Goal: Task Accomplishment & Management: Use online tool/utility

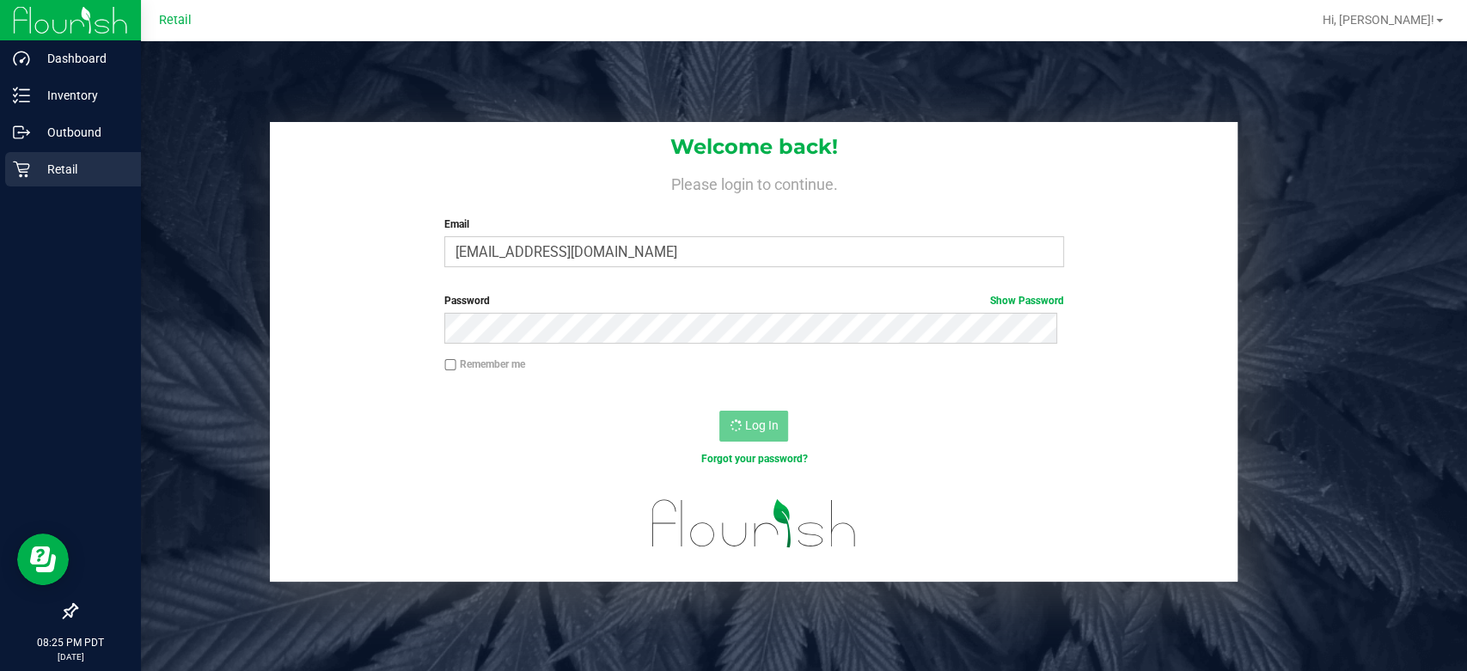
click at [63, 168] on p "Retail" at bounding box center [81, 169] width 103 height 21
click at [39, 165] on p "Retail" at bounding box center [81, 169] width 103 height 21
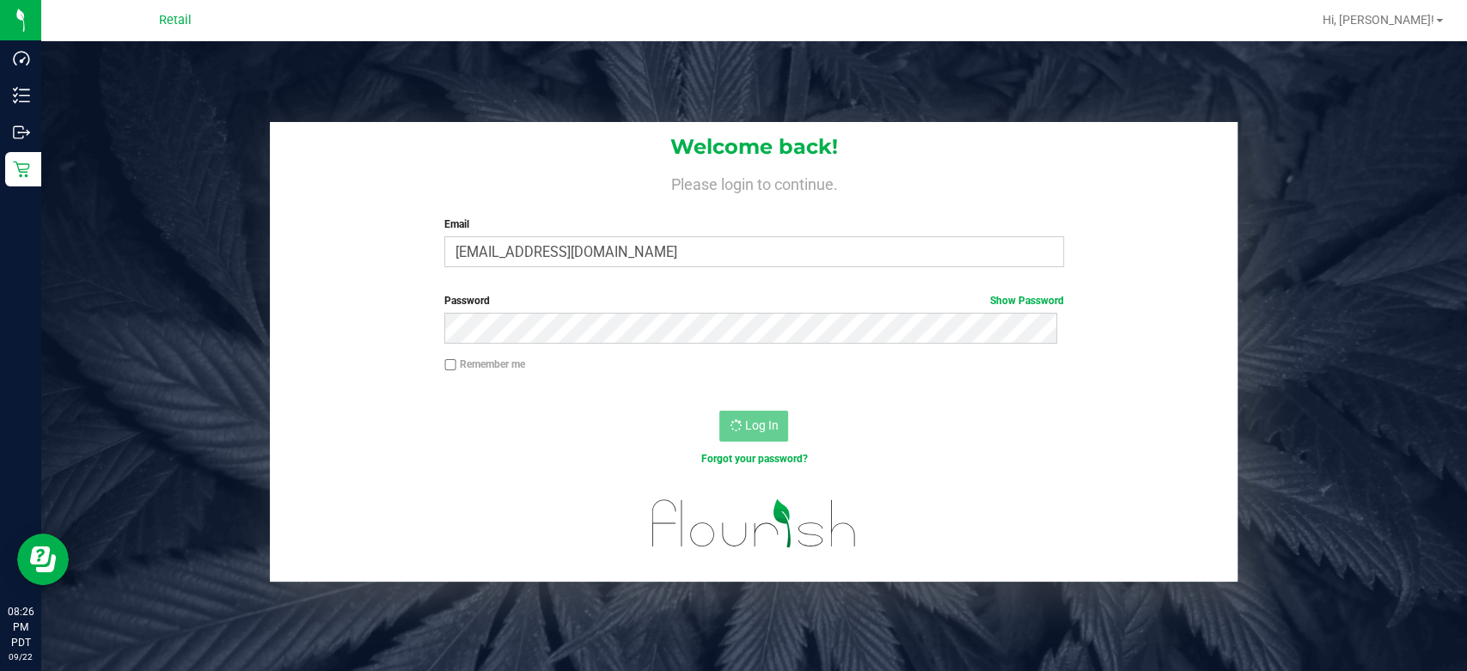
click at [710, 376] on div "Remember me" at bounding box center [754, 373] width 968 height 33
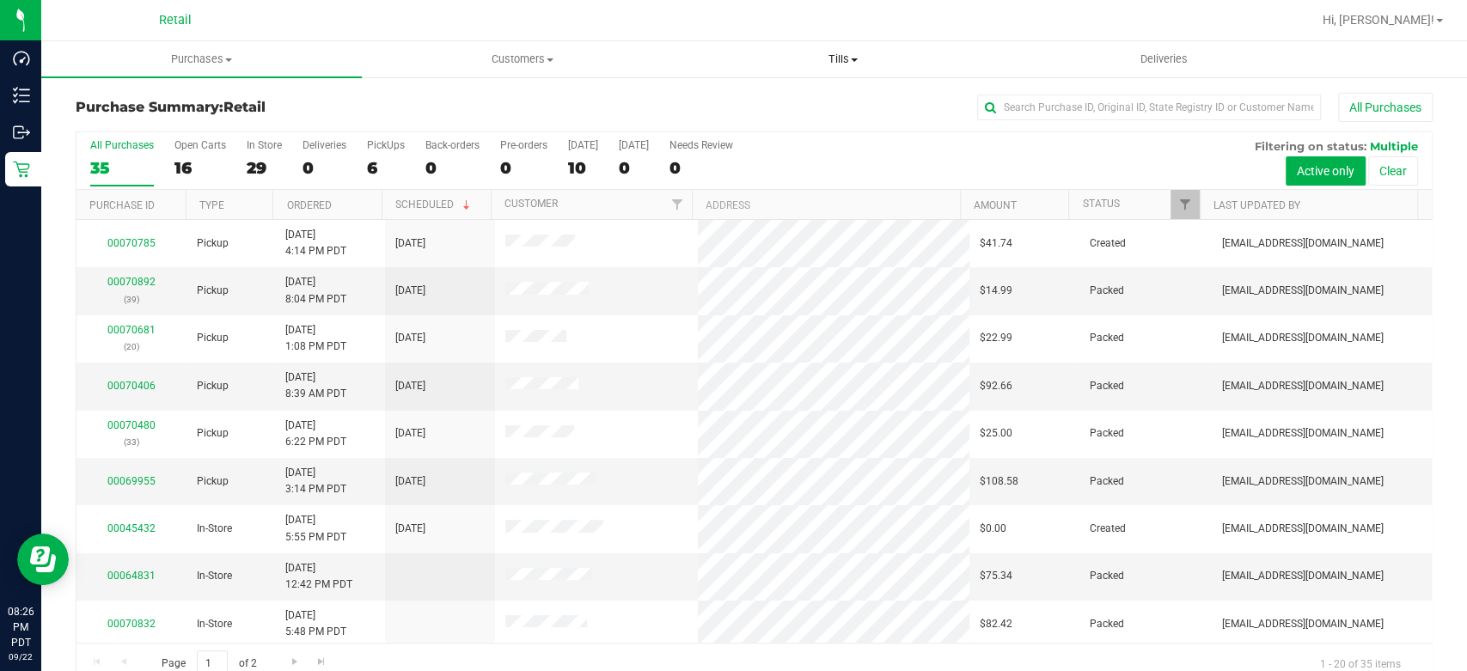
click at [837, 48] on uib-tab-heading "Tills Manage tills" at bounding box center [843, 59] width 319 height 34
click at [768, 113] on li "Manage tills" at bounding box center [843, 104] width 321 height 21
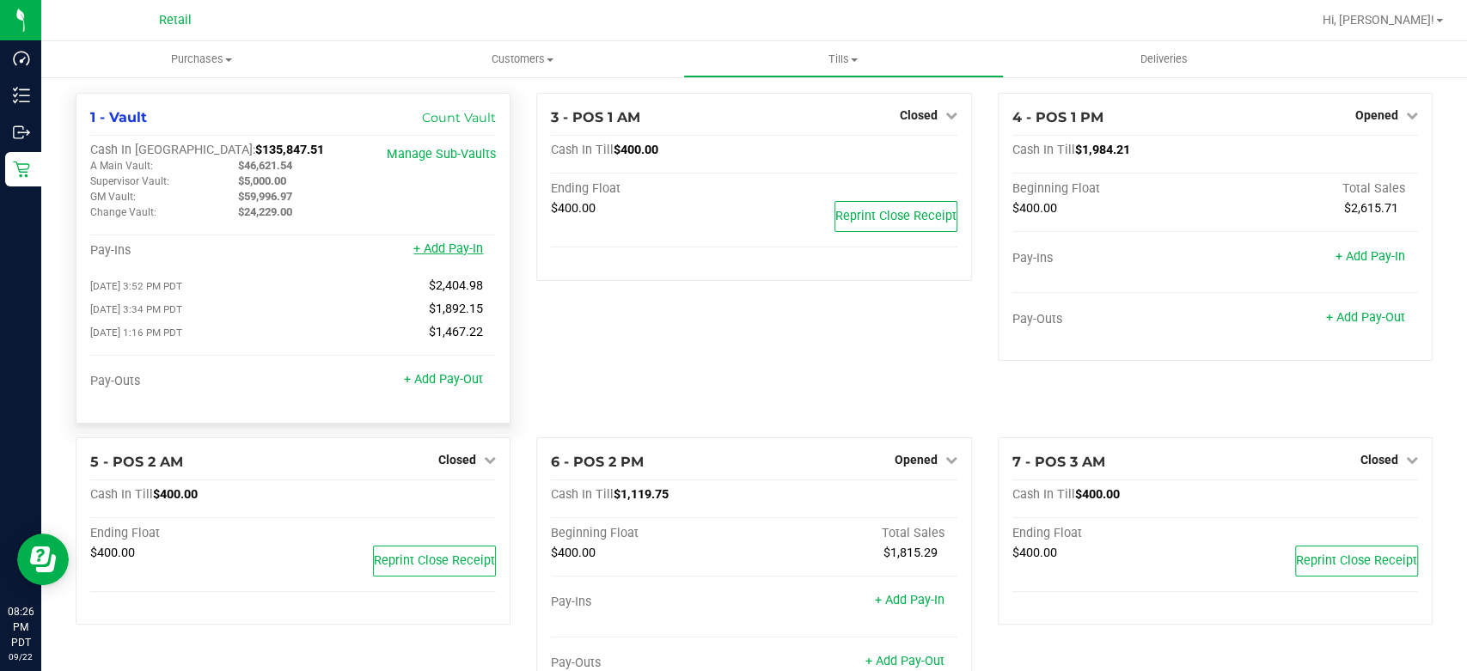
click at [456, 246] on link "+ Add Pay-In" at bounding box center [448, 248] width 70 height 15
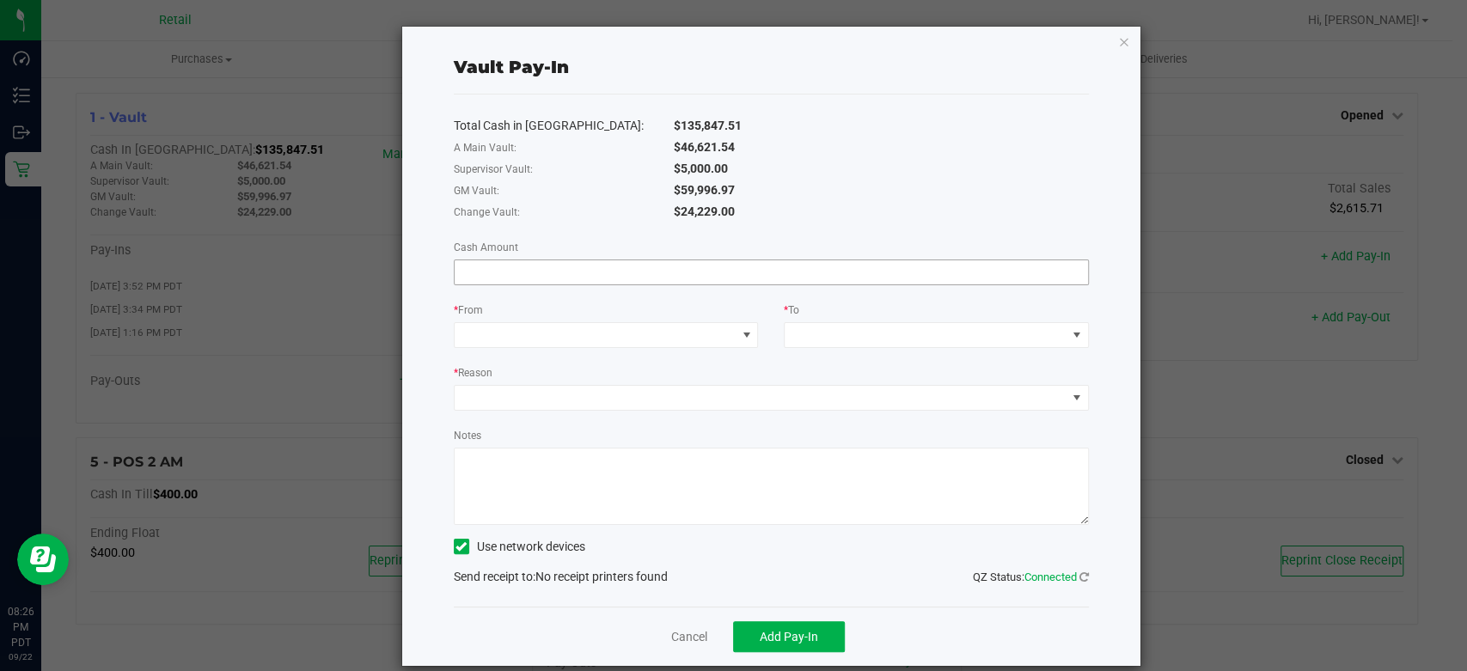
click at [634, 266] on input at bounding box center [771, 272] width 633 height 24
type input "$2,156.00"
click at [664, 333] on span at bounding box center [596, 335] width 282 height 24
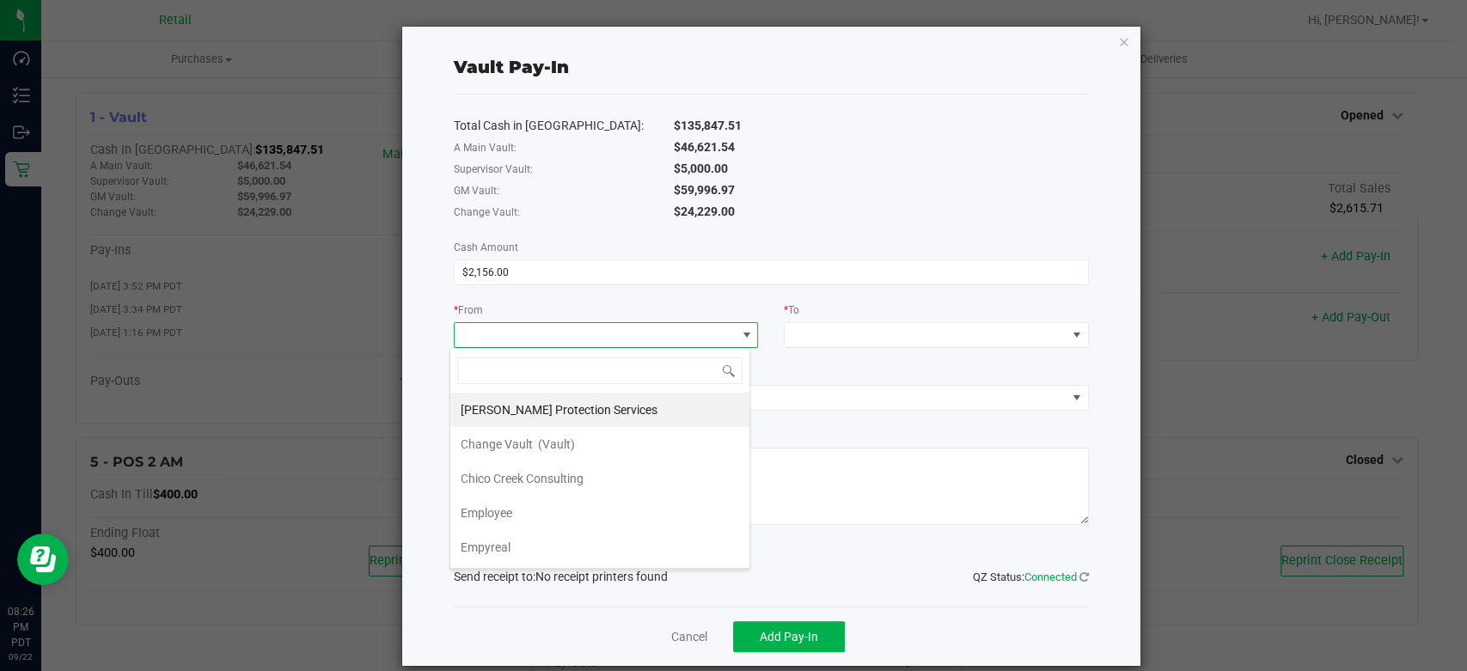
scroll to position [25, 301]
click at [577, 445] on li "Change Vault (Vault)" at bounding box center [599, 444] width 299 height 34
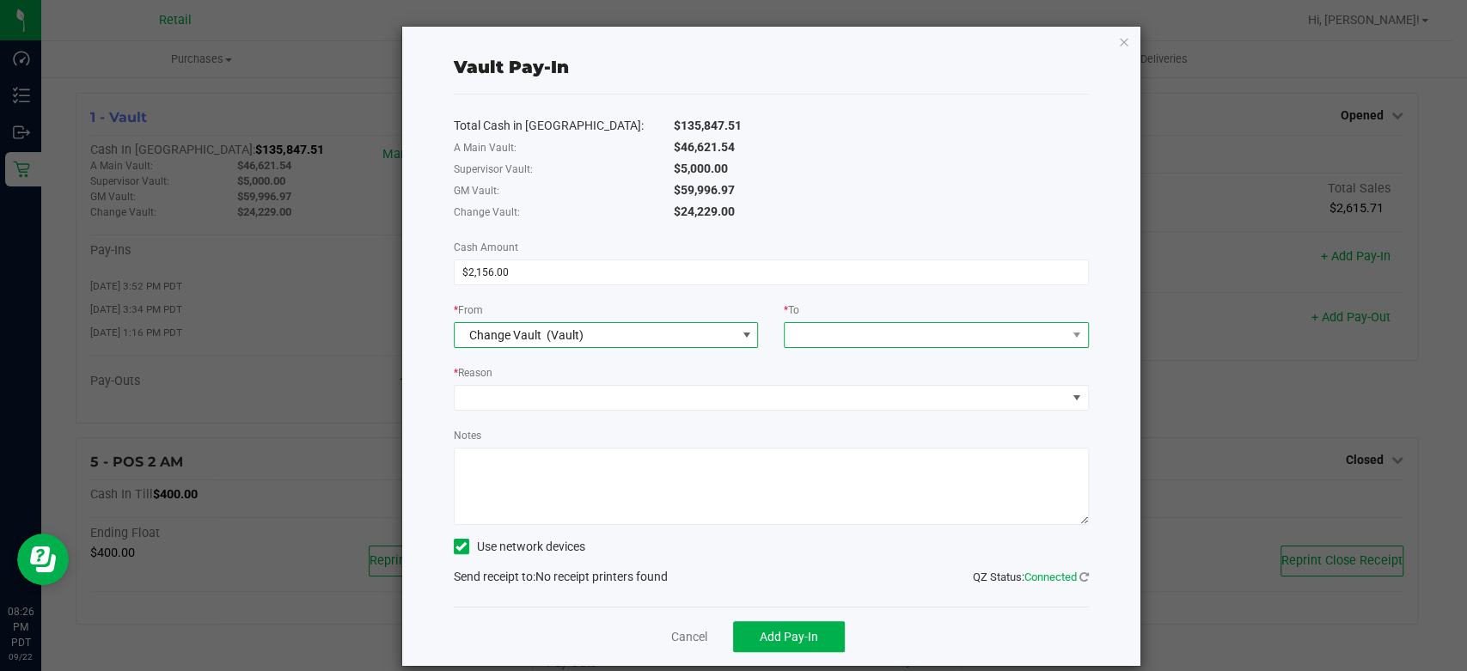
click at [865, 326] on span at bounding box center [926, 335] width 282 height 24
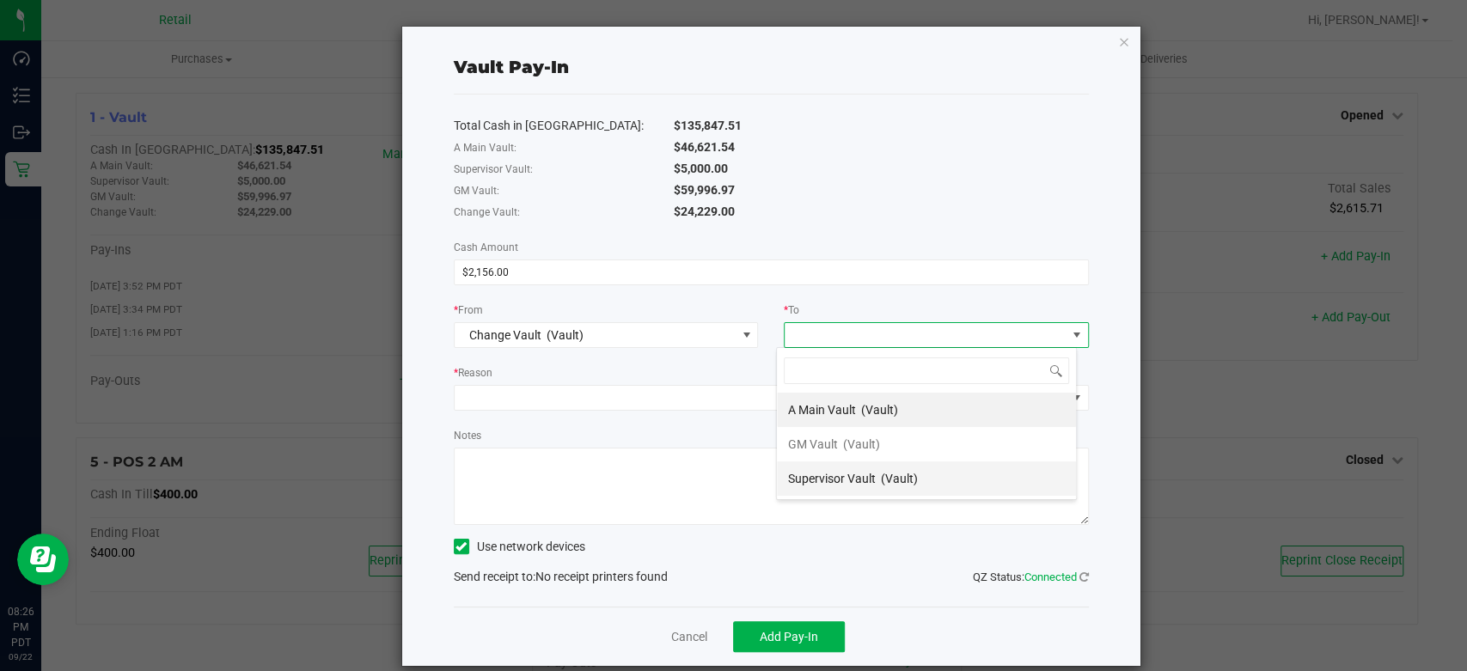
click at [830, 477] on span "Supervisor Vault" at bounding box center [831, 479] width 88 height 14
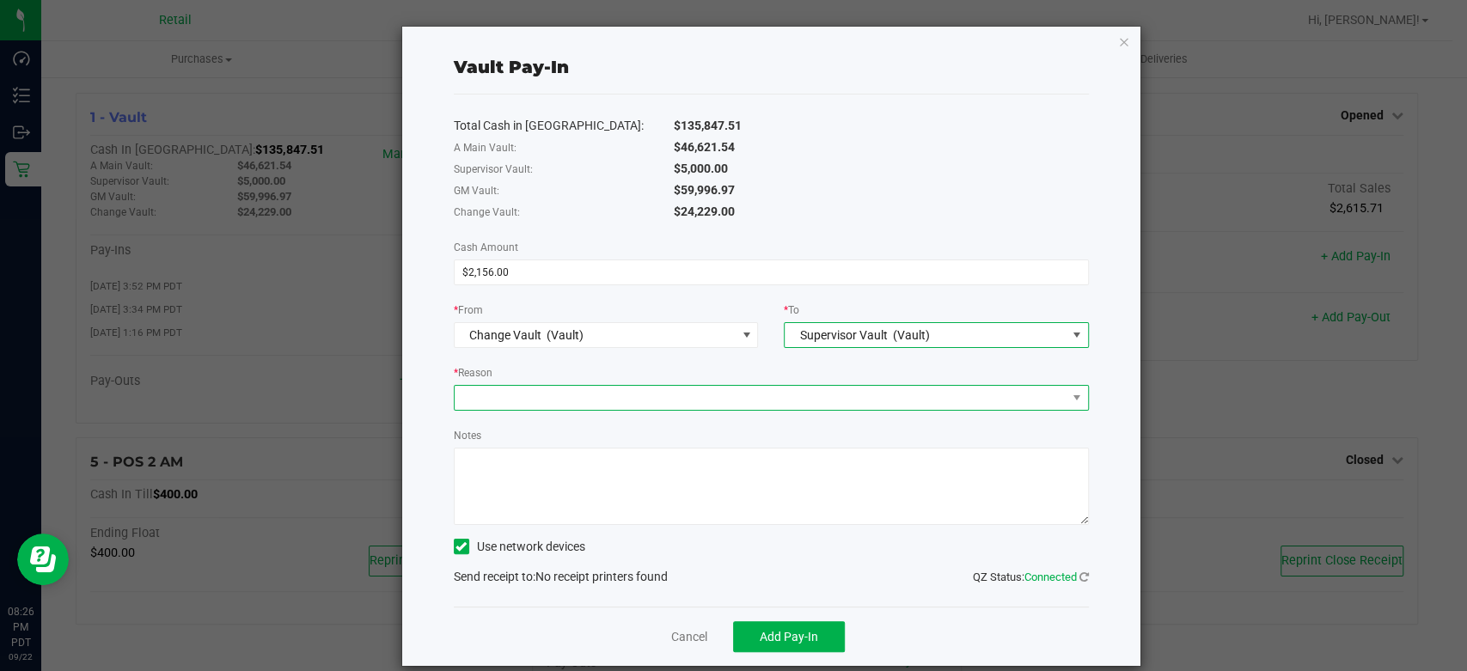
click at [600, 398] on span at bounding box center [761, 398] width 612 height 24
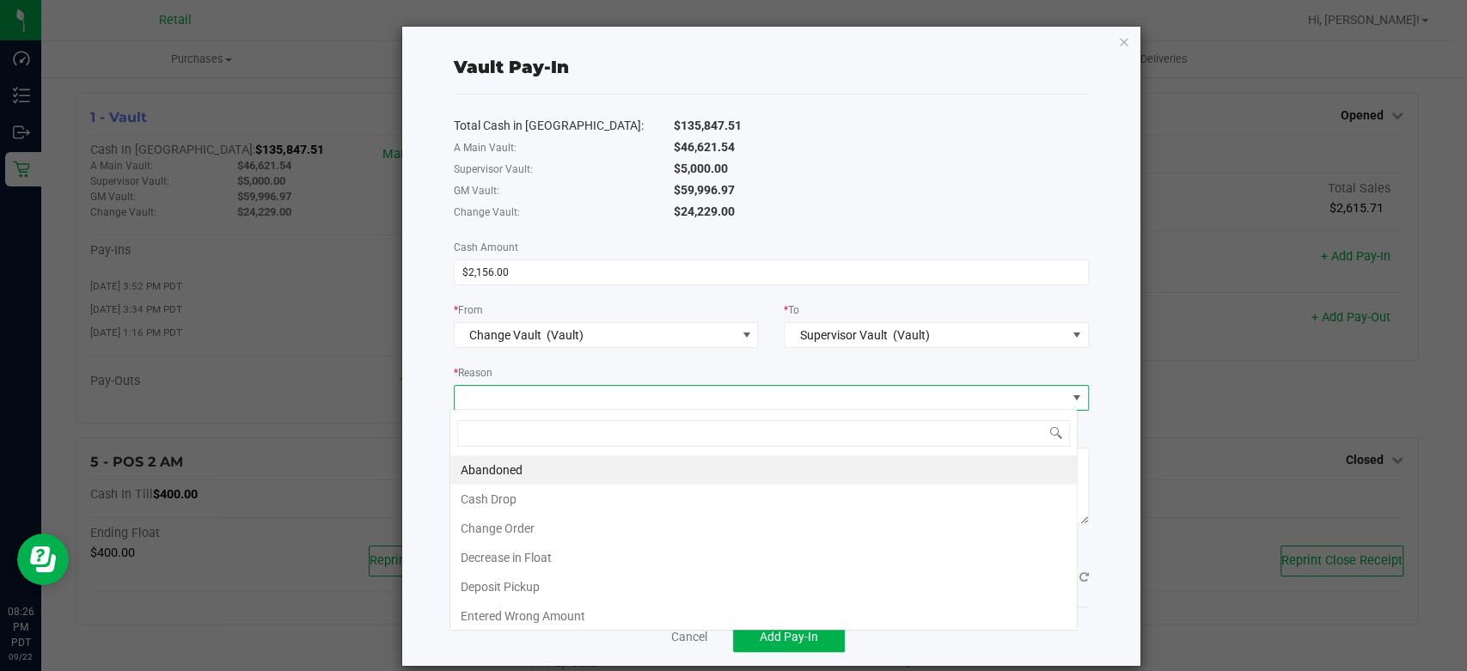
scroll to position [25, 627]
click at [583, 519] on li "Change Order" at bounding box center [763, 528] width 626 height 29
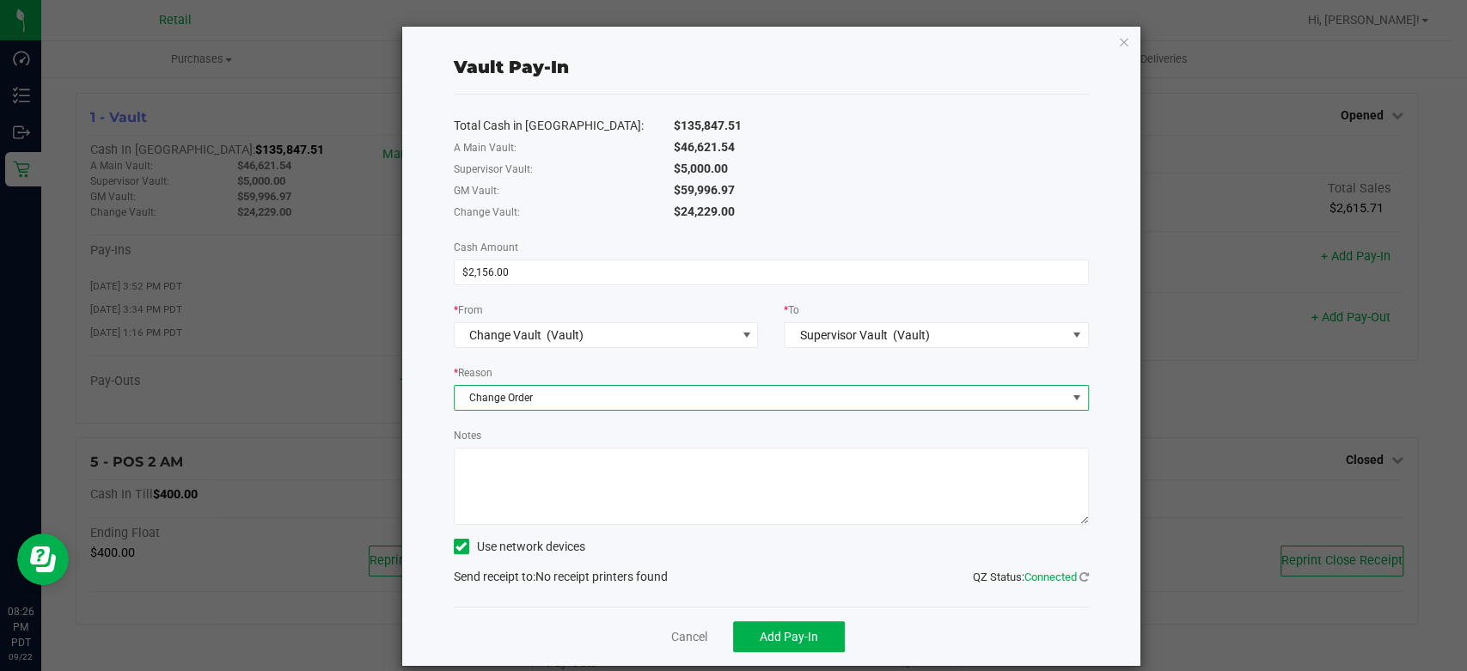
click at [461, 547] on icon at bounding box center [460, 547] width 11 height 0
click at [0, 0] on input "Use network devices" at bounding box center [0, 0] width 0 height 0
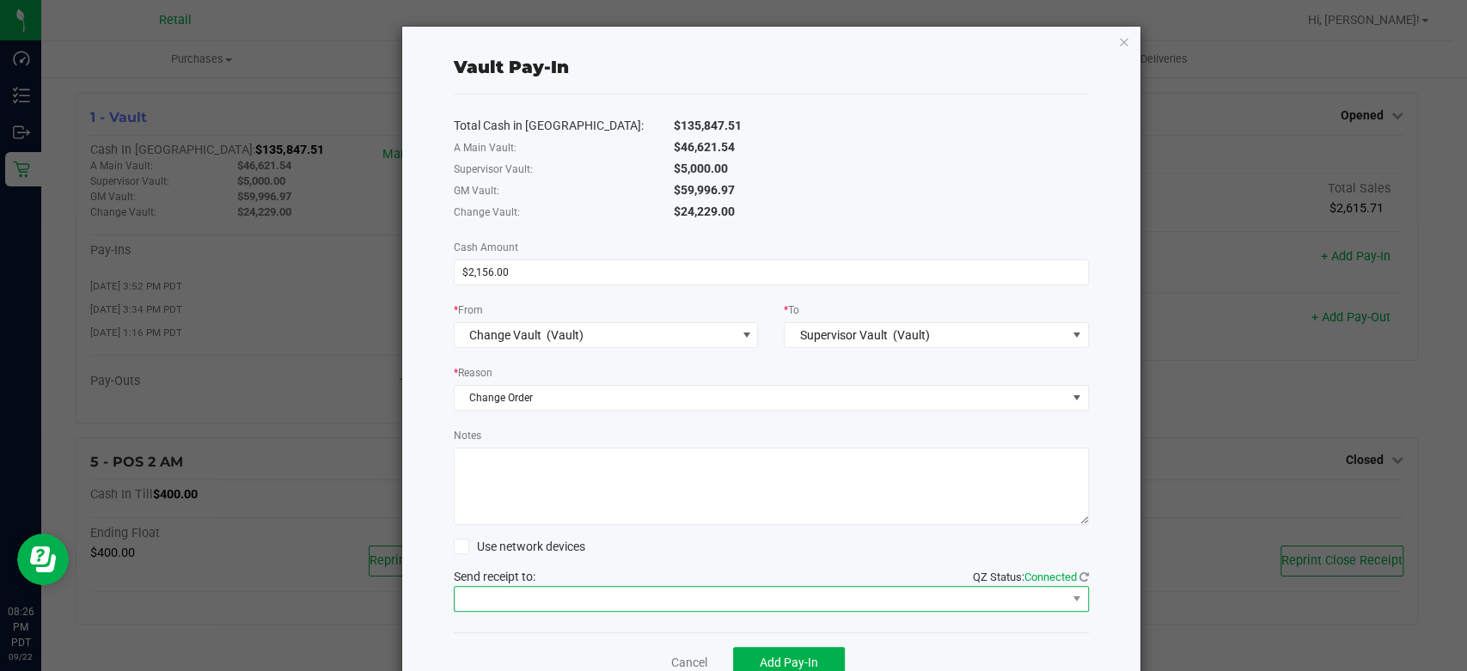
click at [798, 595] on span at bounding box center [761, 599] width 612 height 24
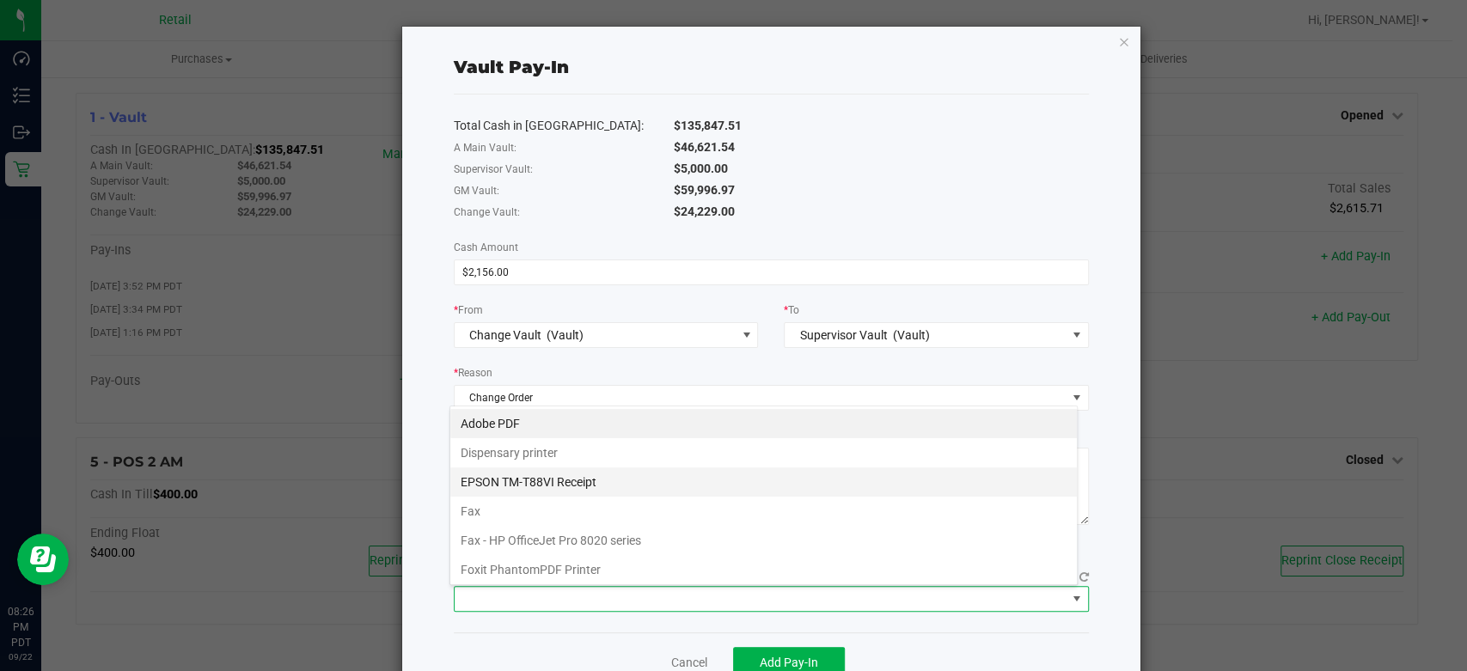
click at [603, 491] on Receipt "EPSON TM-T88VI Receipt" at bounding box center [763, 481] width 626 height 29
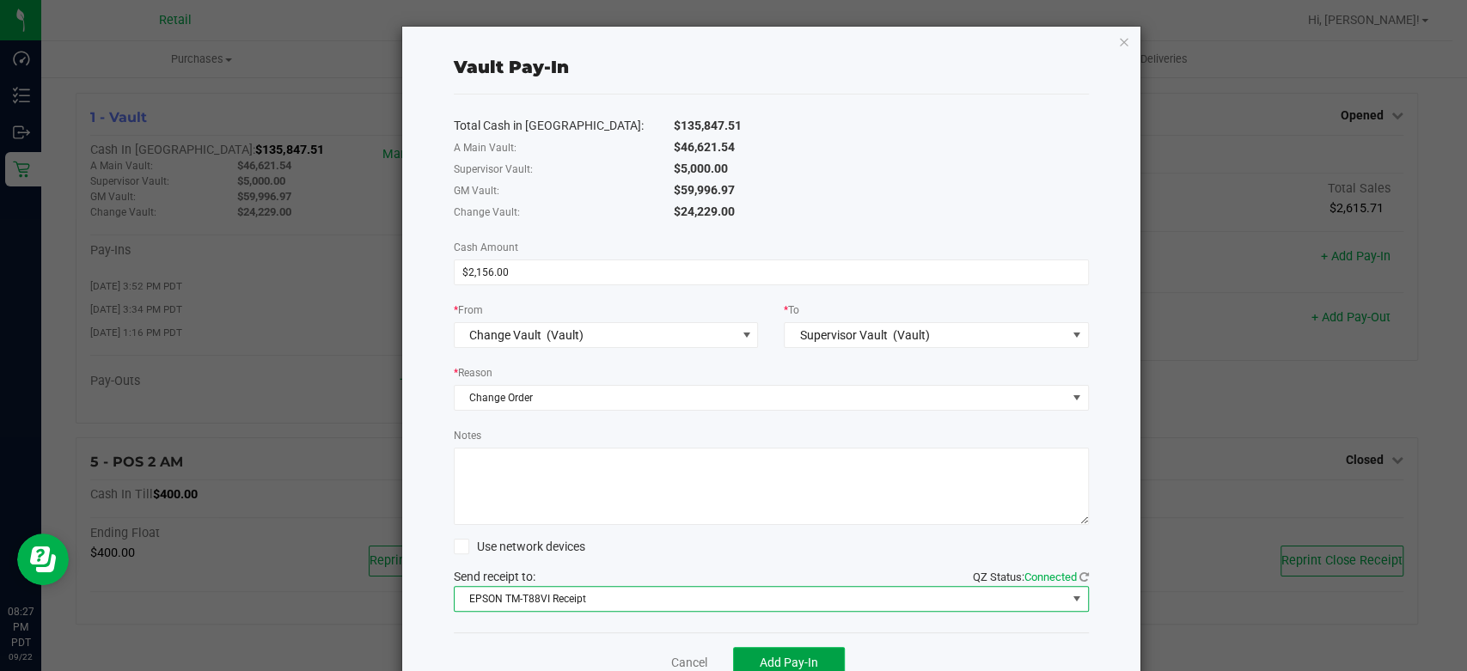
click at [772, 650] on button "Add Pay-In" at bounding box center [789, 662] width 112 height 31
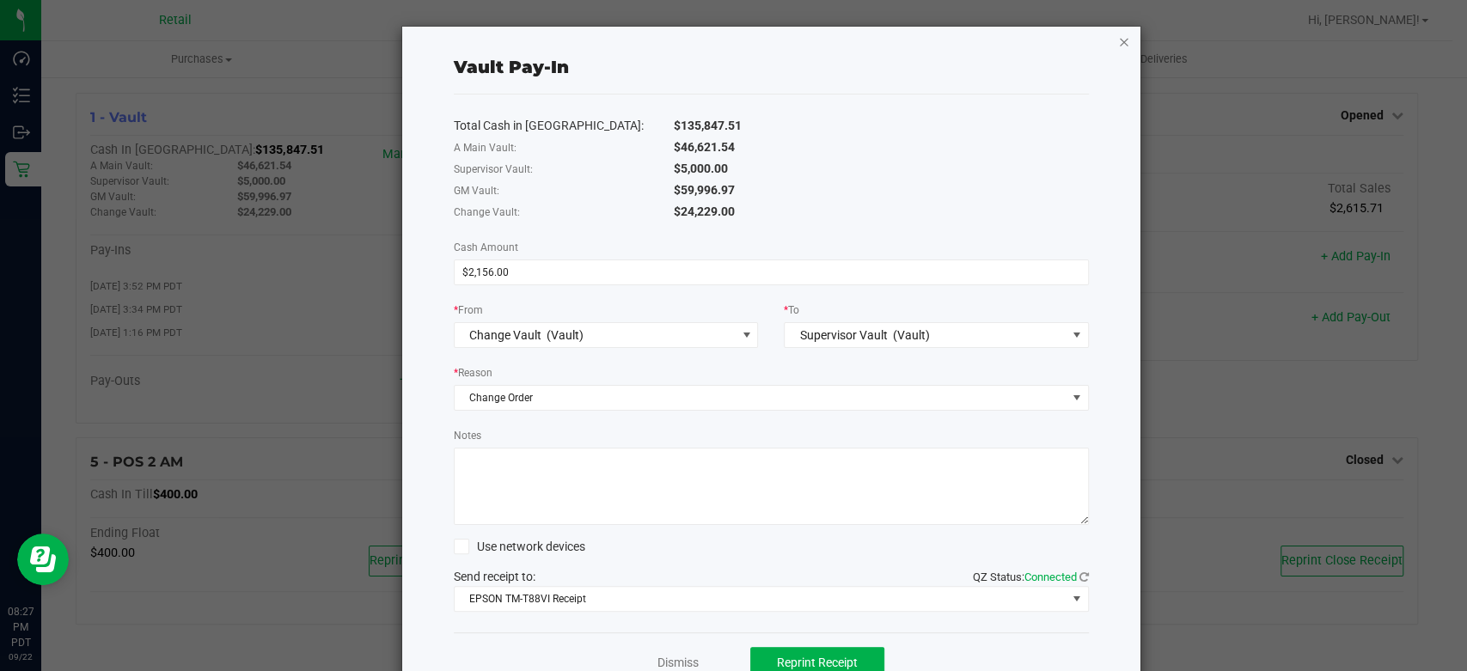
click at [1118, 44] on icon "button" at bounding box center [1124, 41] width 12 height 21
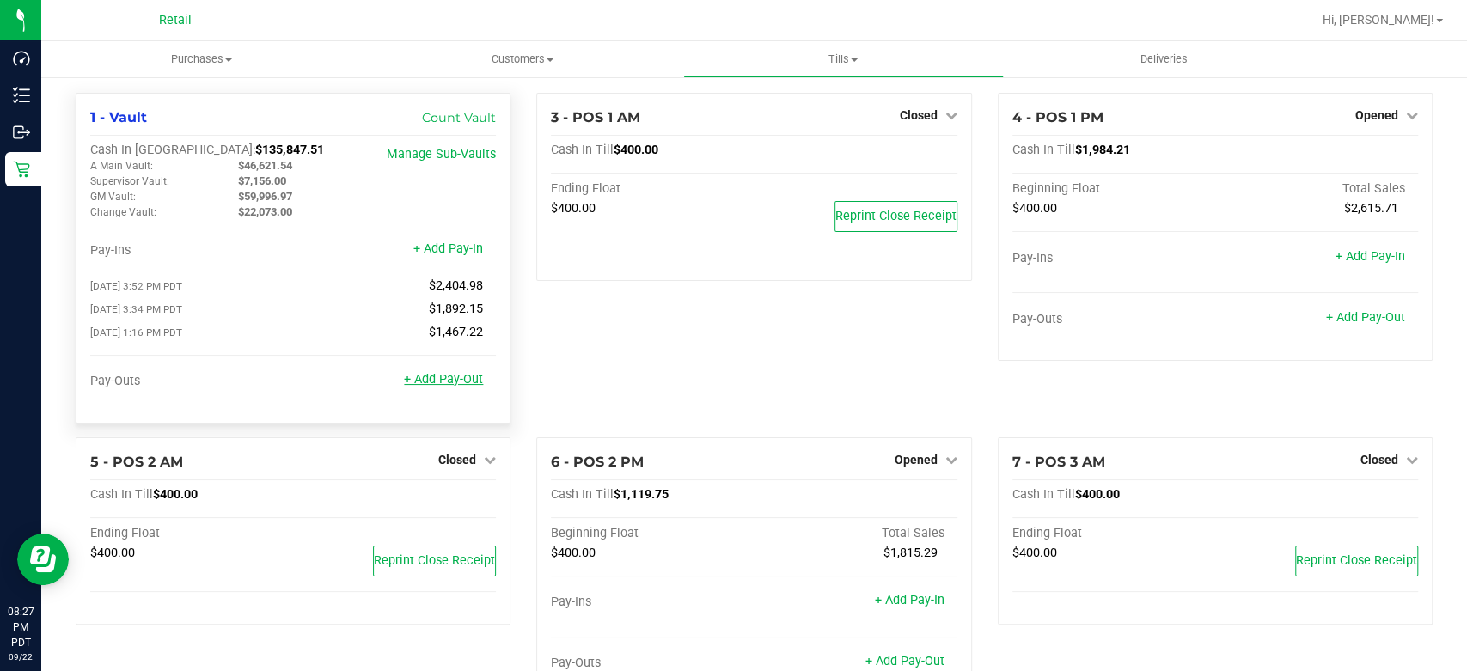
click at [461, 383] on link "+ Add Pay-Out" at bounding box center [443, 379] width 79 height 15
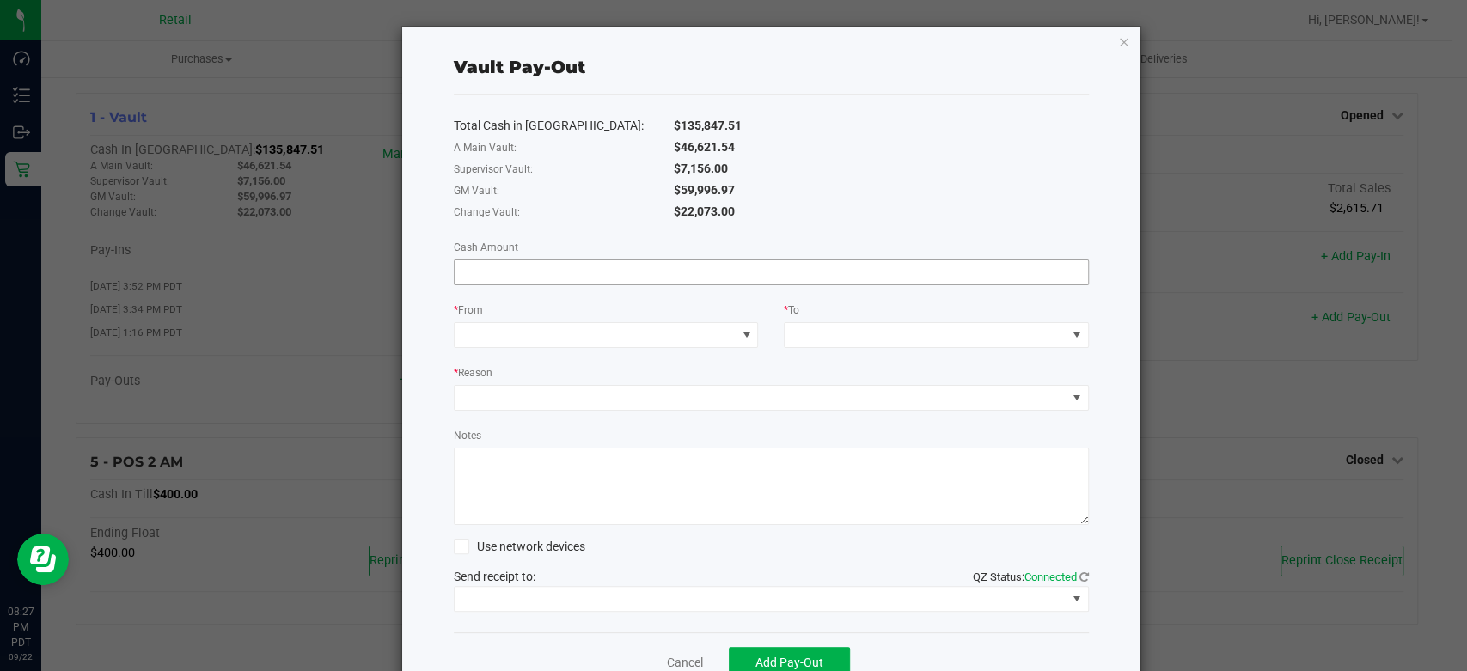
click at [637, 278] on input at bounding box center [771, 272] width 633 height 24
type input "$2,156.00"
click at [540, 336] on span at bounding box center [596, 335] width 282 height 24
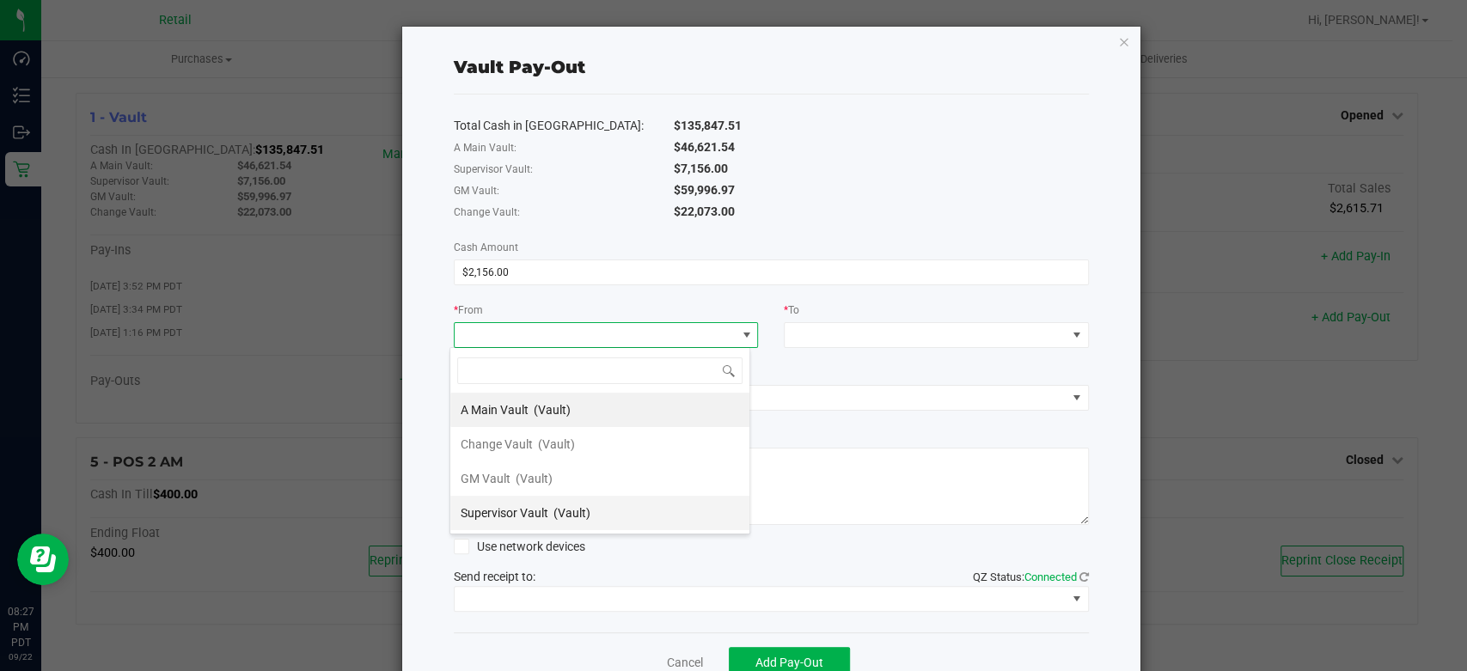
click at [533, 507] on span "Supervisor Vault" at bounding box center [505, 513] width 88 height 14
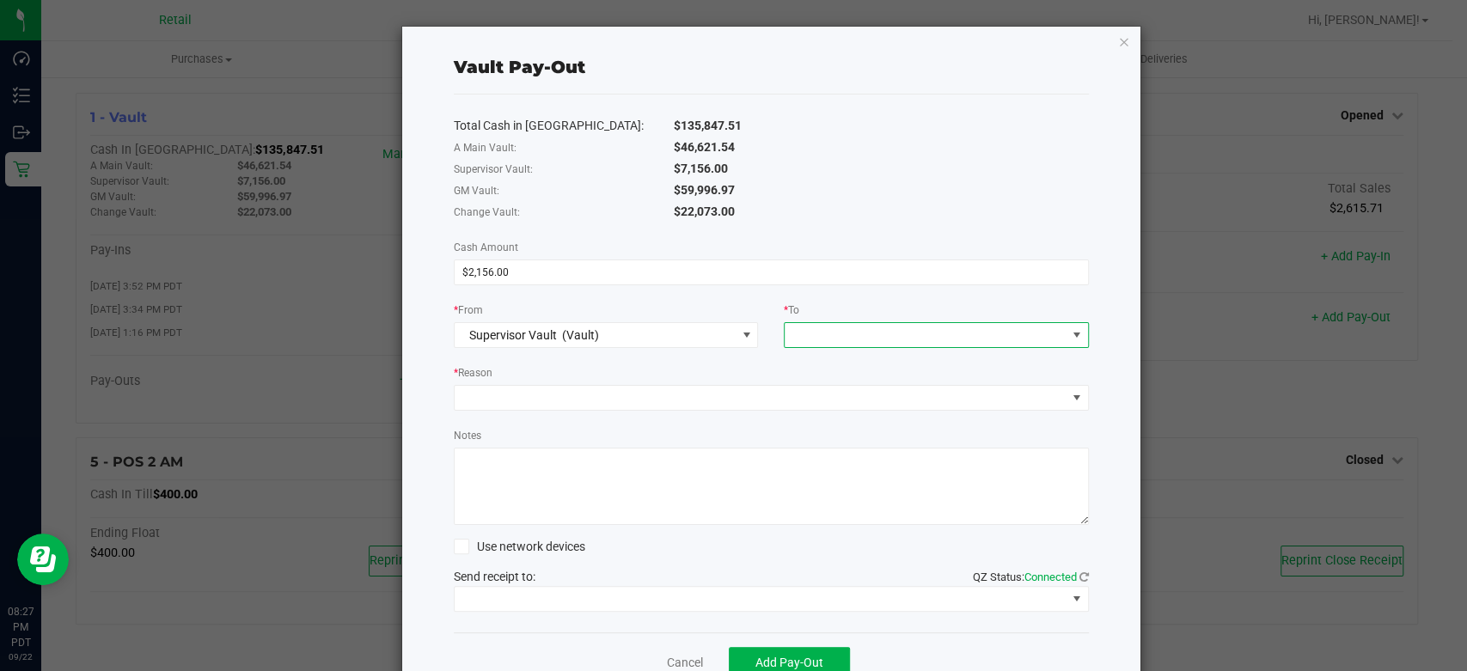
click at [925, 335] on span at bounding box center [926, 335] width 282 height 24
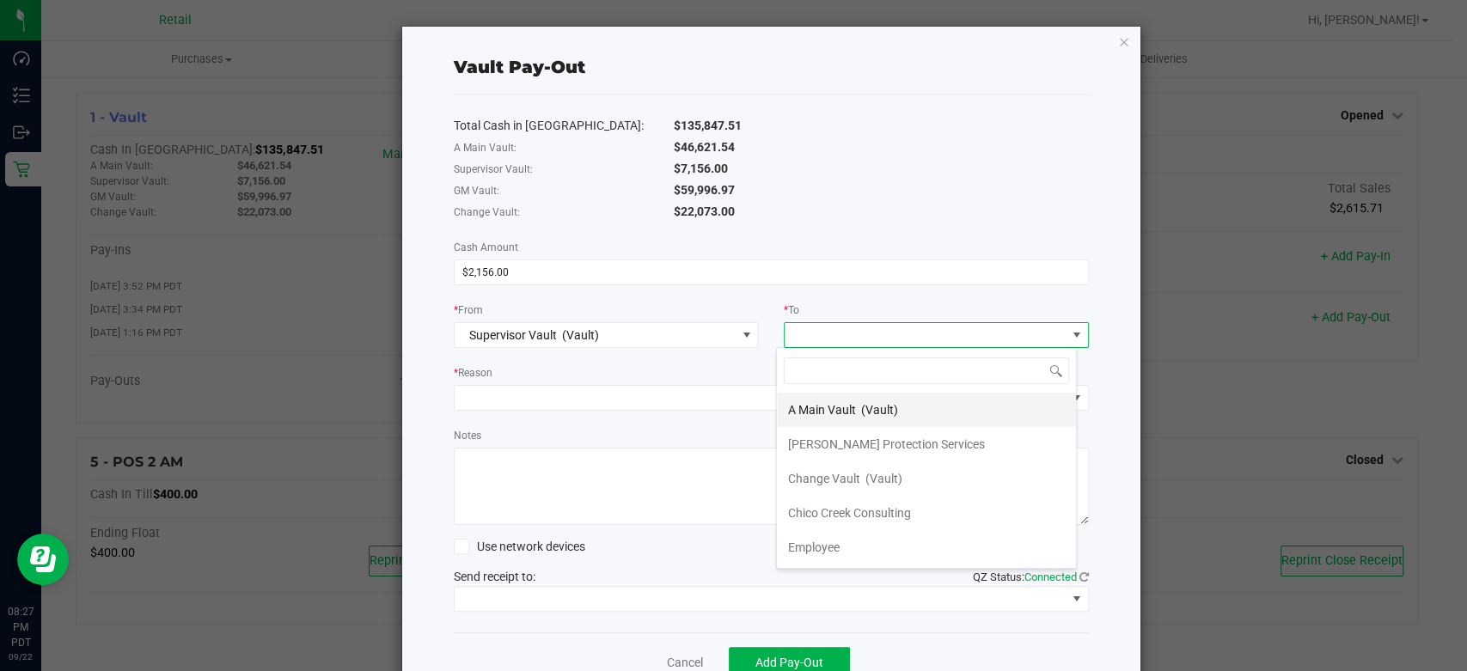
click at [857, 406] on div "A Main Vault (Vault)" at bounding box center [842, 409] width 110 height 31
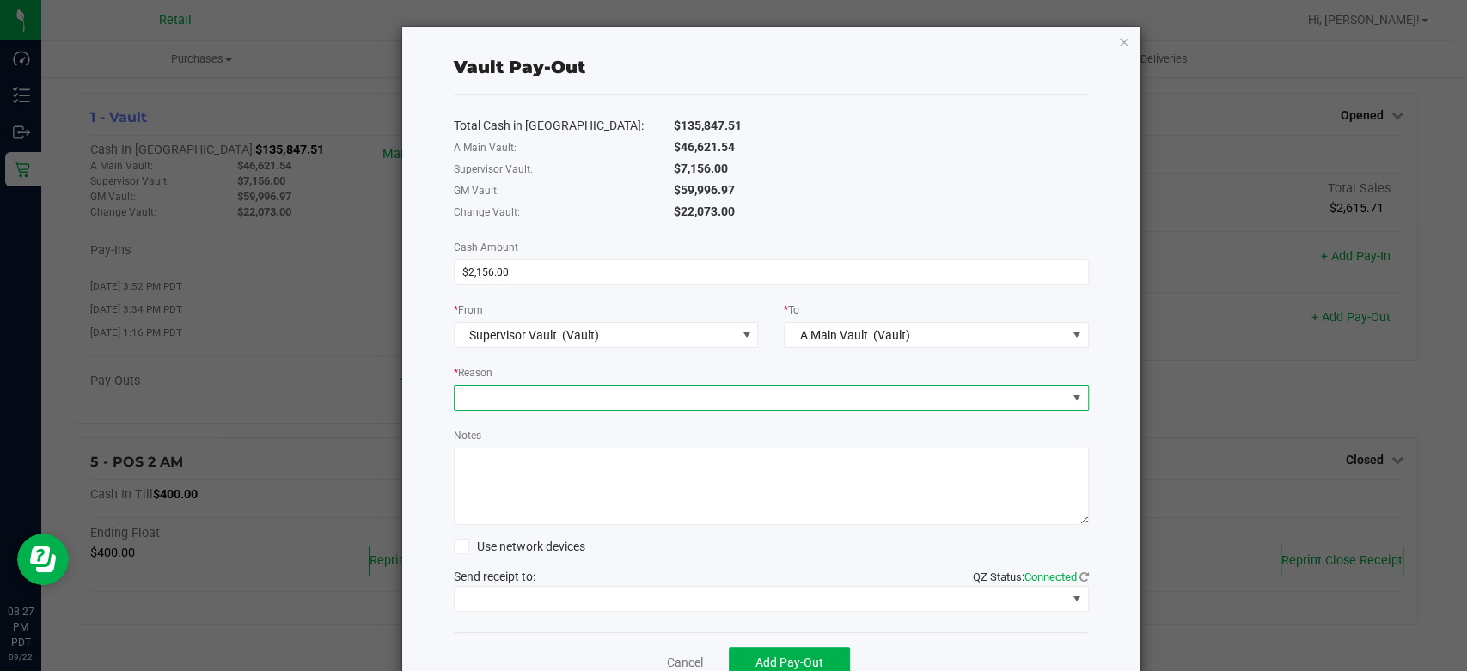
click at [491, 404] on span at bounding box center [761, 398] width 612 height 24
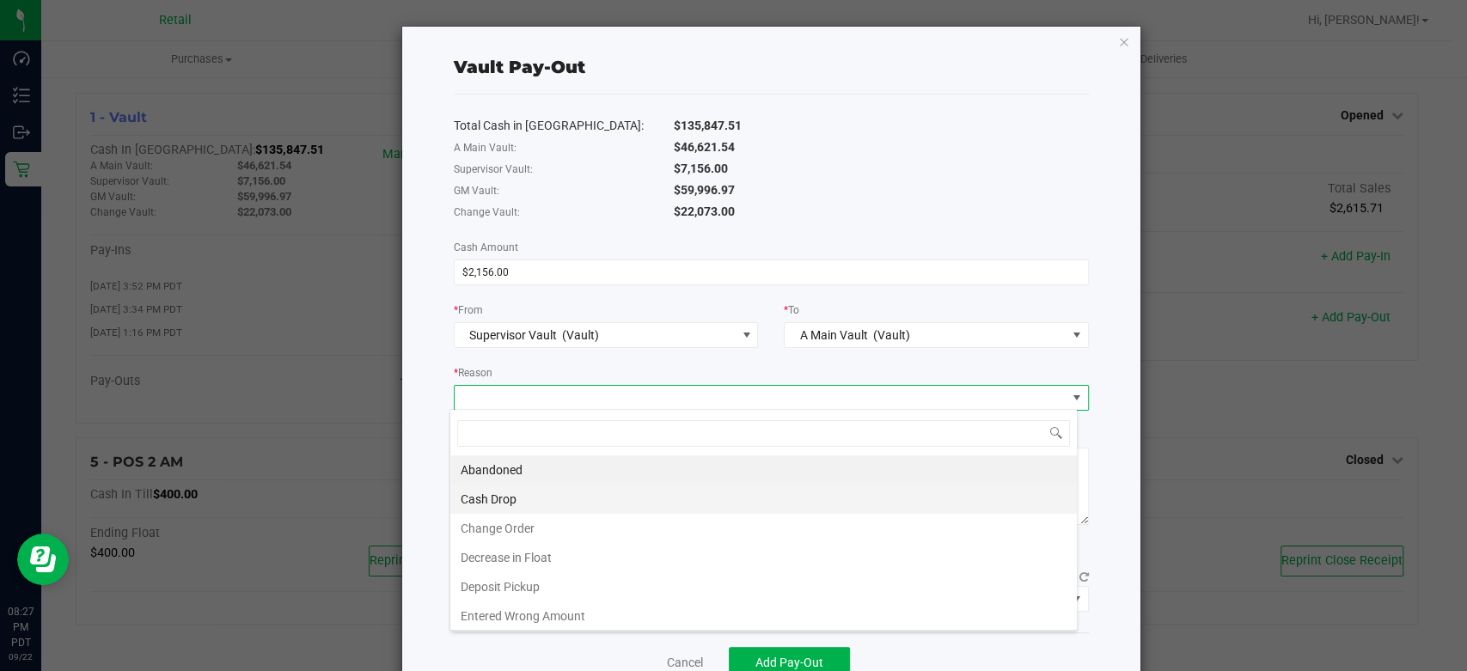
scroll to position [25, 627]
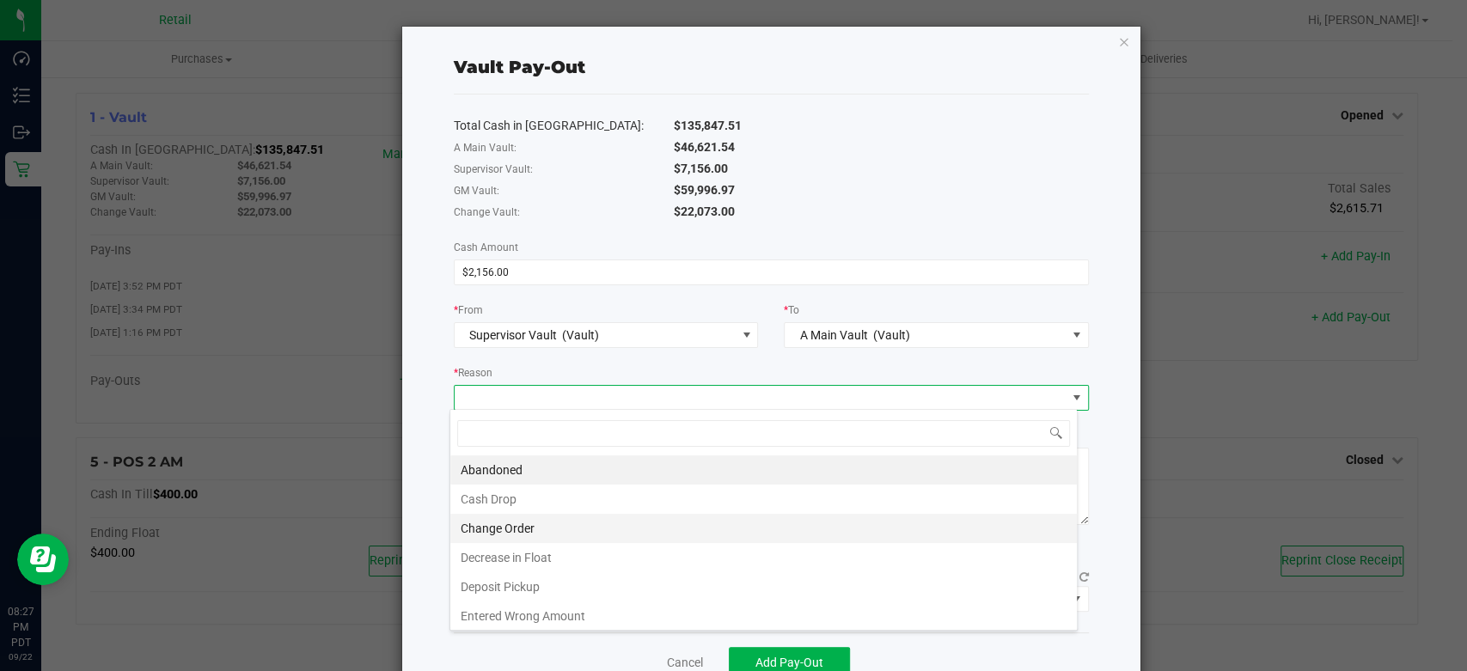
click at [505, 521] on li "Change Order" at bounding box center [763, 528] width 626 height 29
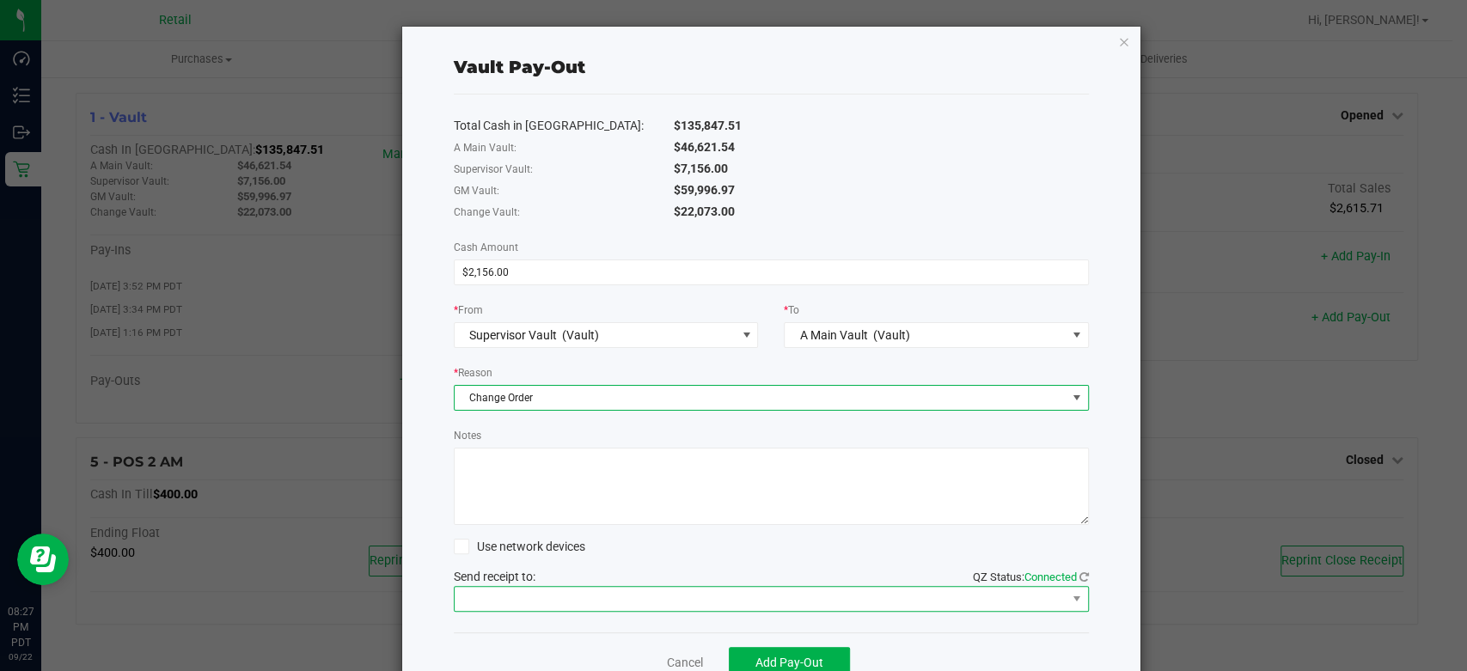
click at [492, 598] on span at bounding box center [761, 599] width 612 height 24
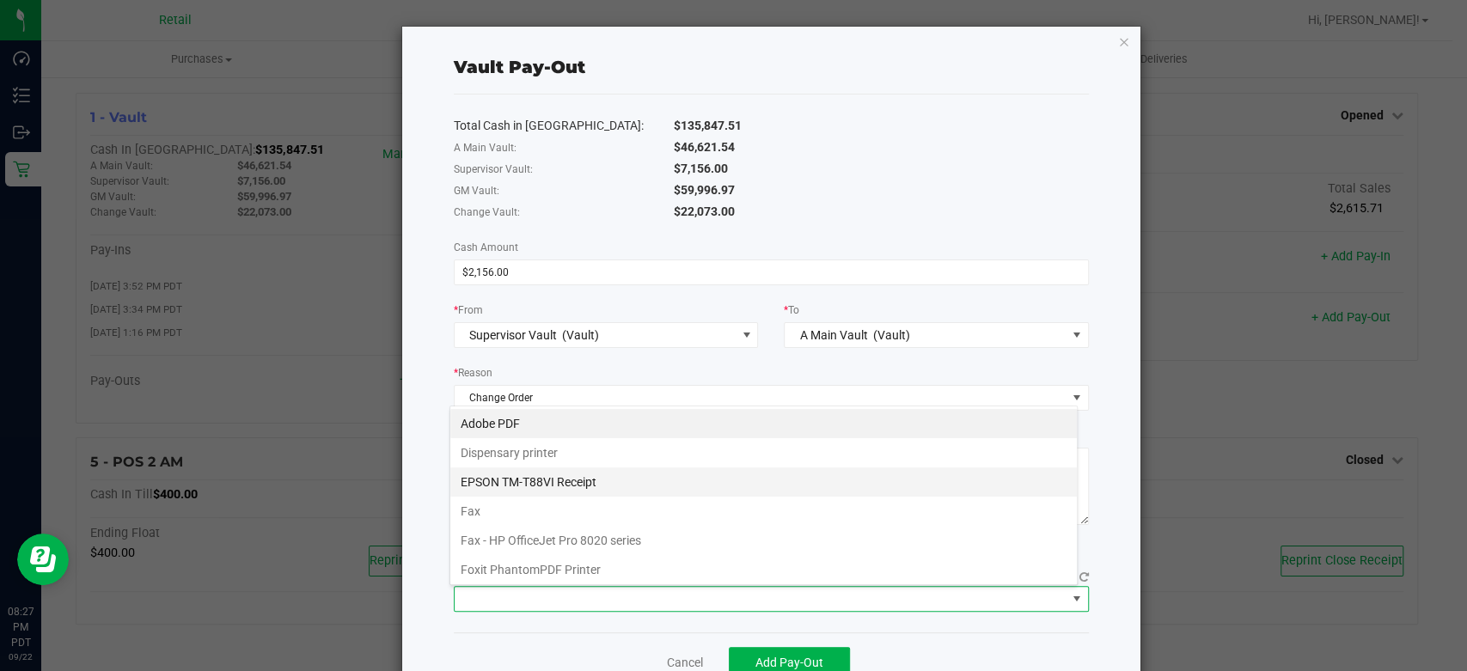
click at [531, 486] on Receipt "EPSON TM-T88VI Receipt" at bounding box center [763, 481] width 626 height 29
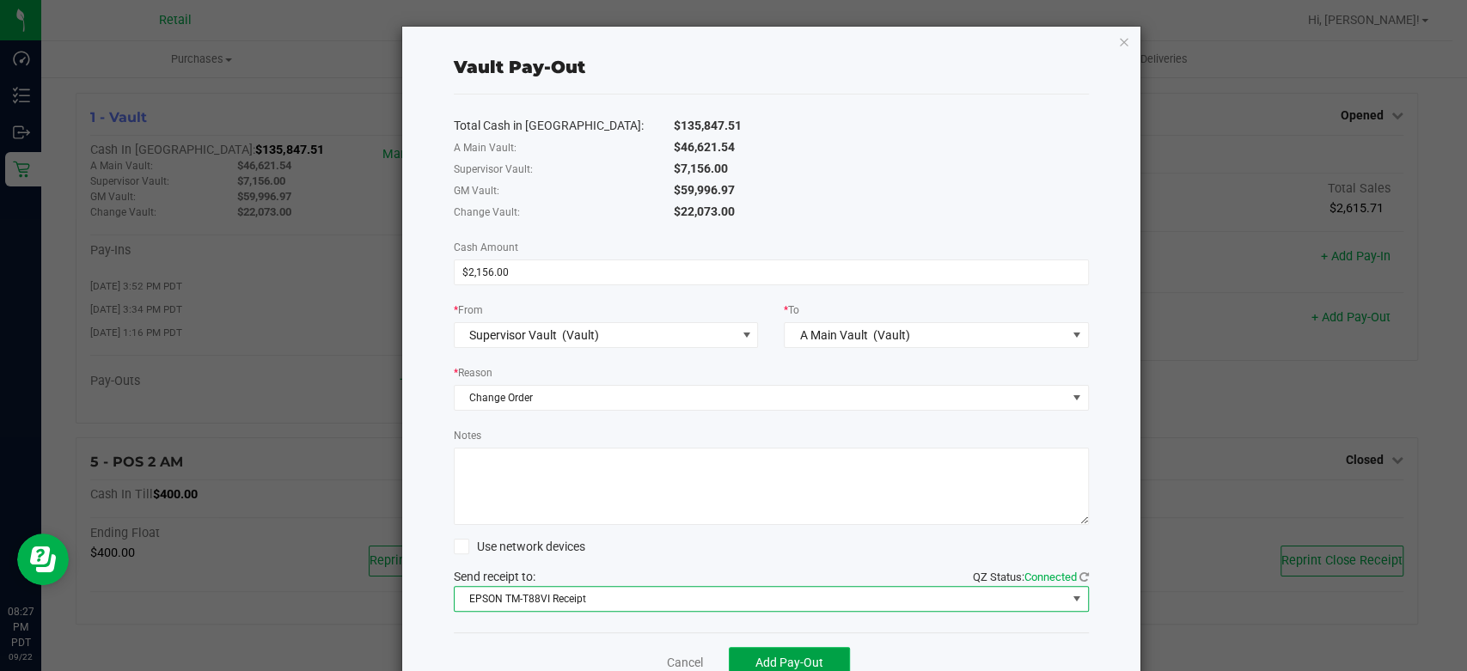
click at [777, 657] on span "Add Pay-Out" at bounding box center [789, 663] width 68 height 14
